Goal: Task Accomplishment & Management: Use online tool/utility

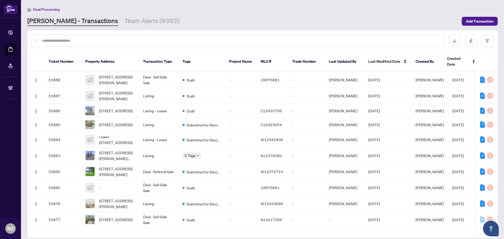
drag, startPoint x: 105, startPoint y: 20, endPoint x: 115, endPoint y: 29, distance: 13.6
click at [125, 20] on link "Team Alerts (9352)" at bounding box center [152, 21] width 55 height 9
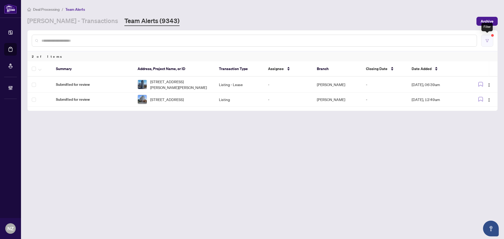
click at [490, 41] on button "button" at bounding box center [488, 41] width 12 height 12
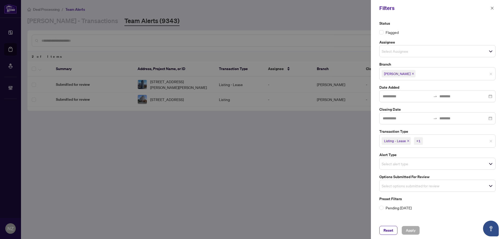
click at [400, 184] on input "search" at bounding box center [400, 186] width 37 height 6
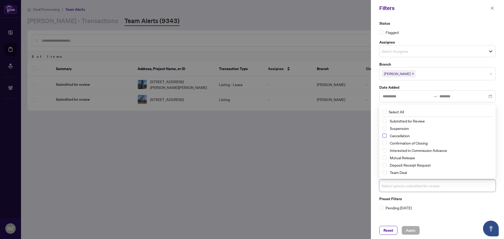
click at [385, 137] on span "Select Cancellation" at bounding box center [385, 136] width 4 height 4
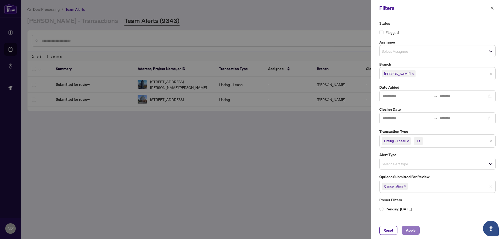
click at [410, 233] on span "Apply" at bounding box center [411, 230] width 10 height 8
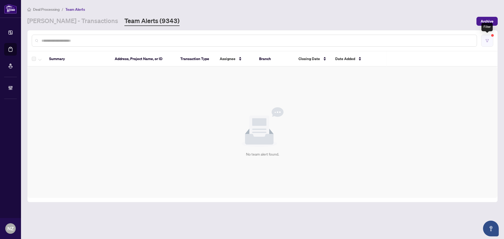
drag, startPoint x: 488, startPoint y: 40, endPoint x: 497, endPoint y: 73, distance: 34.7
click at [490, 43] on button "button" at bounding box center [488, 41] width 12 height 12
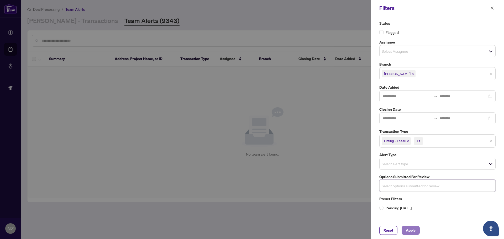
click at [404, 230] on button "Apply" at bounding box center [411, 230] width 18 height 9
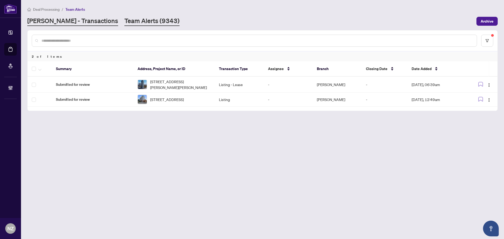
click at [63, 20] on link "[PERSON_NAME] - Transactions" at bounding box center [72, 21] width 91 height 9
